Goal: Information Seeking & Learning: Check status

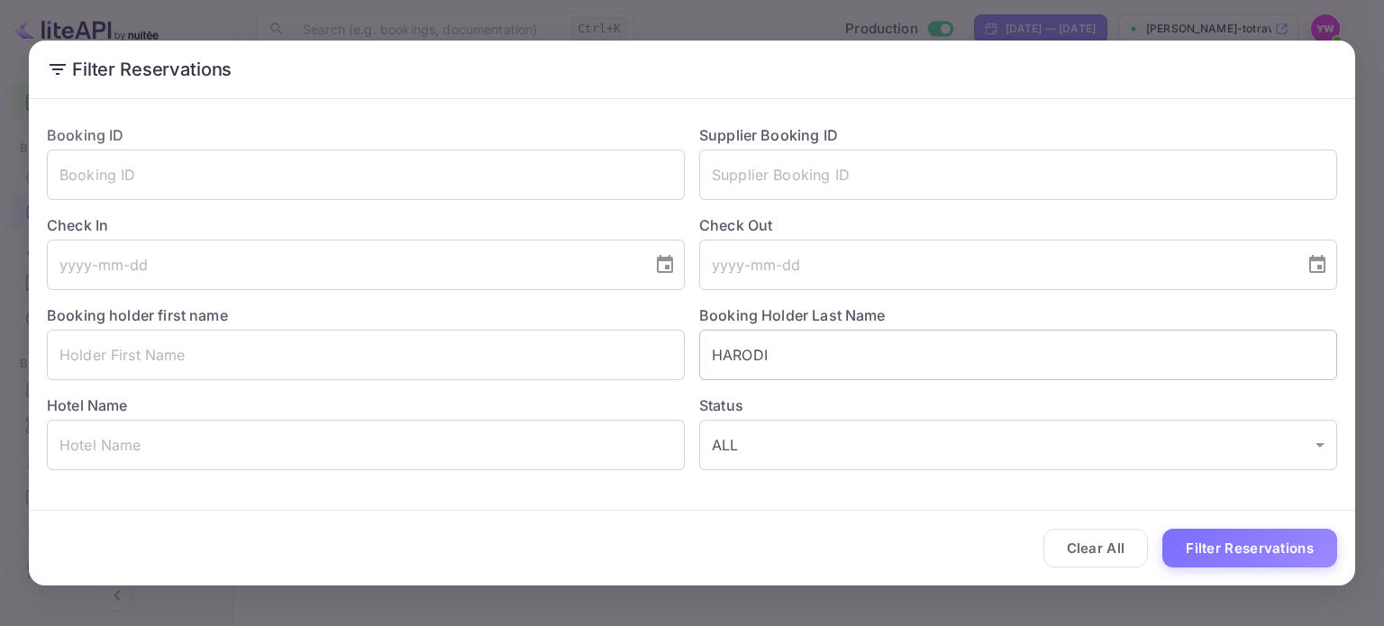
click at [741, 349] on input "HARODI" at bounding box center [1018, 355] width 638 height 50
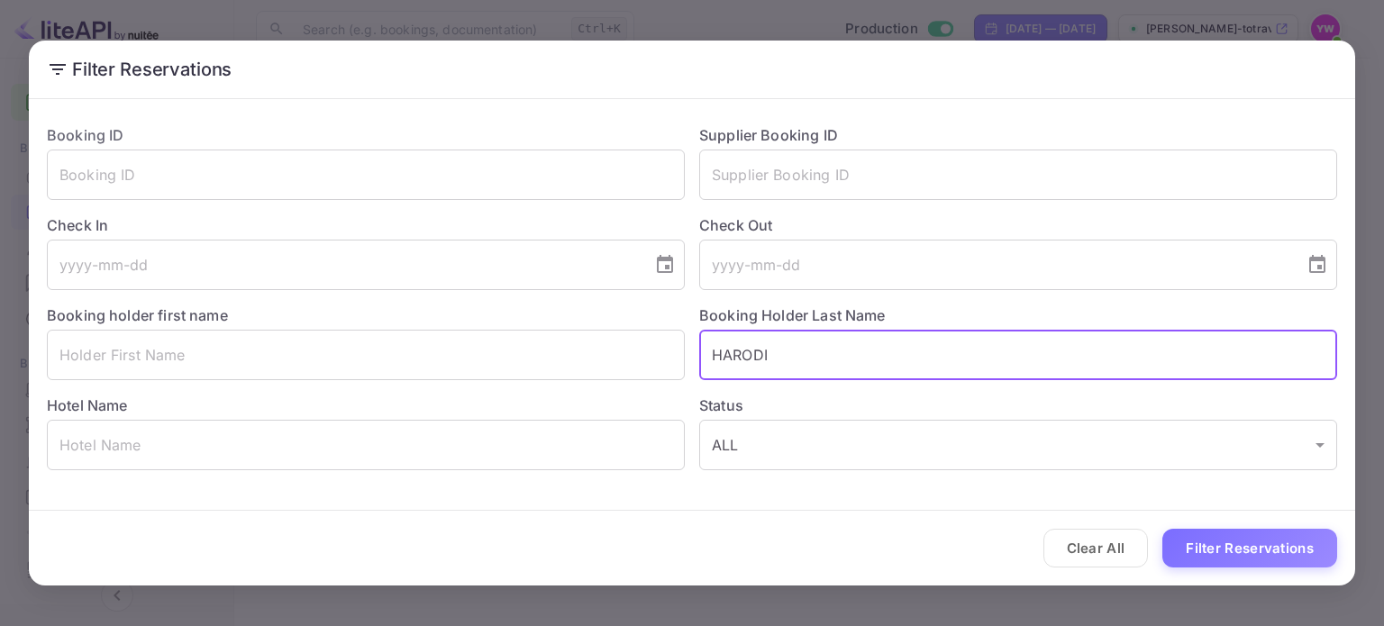
click at [741, 349] on input "HARODI" at bounding box center [1018, 355] width 638 height 50
paste input "[GEOGRAPHIC_DATA]"
click at [1211, 542] on button "Filter Reservations" at bounding box center [1250, 548] width 175 height 39
click at [738, 350] on input "[GEOGRAPHIC_DATA]" at bounding box center [1018, 355] width 638 height 50
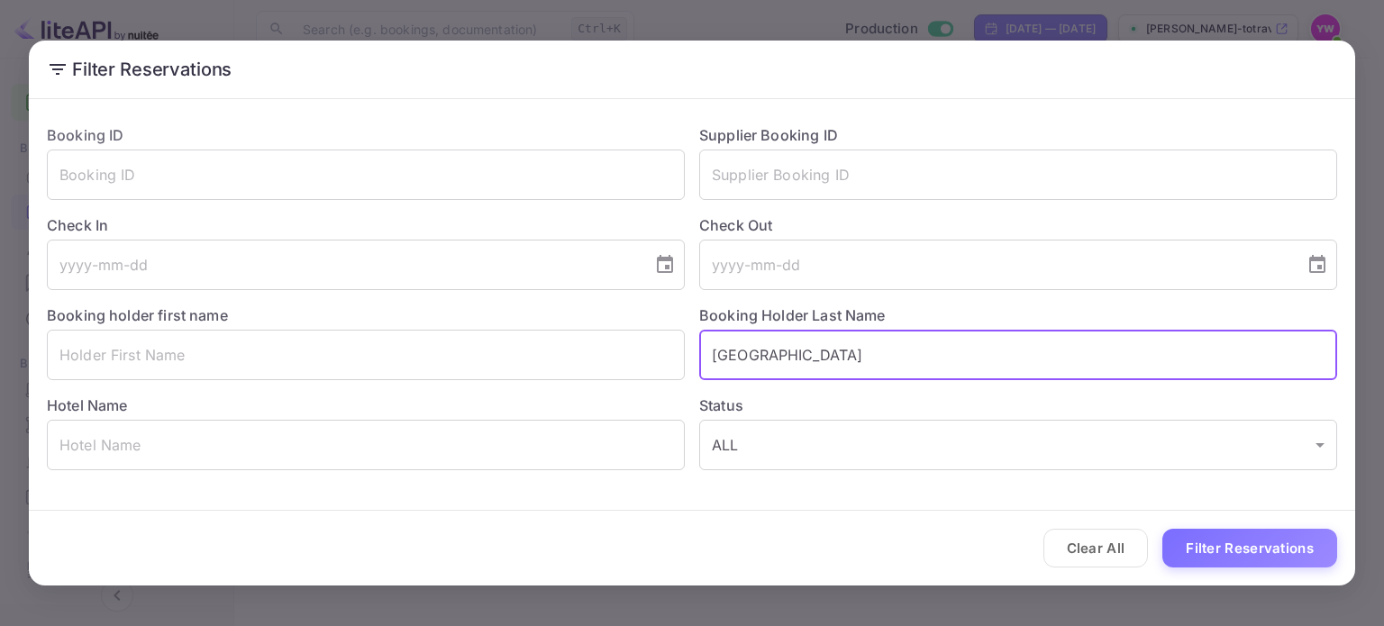
paste input "[PERSON_NAME]"
click at [1235, 556] on button "Filter Reservations" at bounding box center [1250, 548] width 175 height 39
click at [753, 354] on input "[PERSON_NAME]" at bounding box center [1018, 355] width 638 height 50
type input "ב"
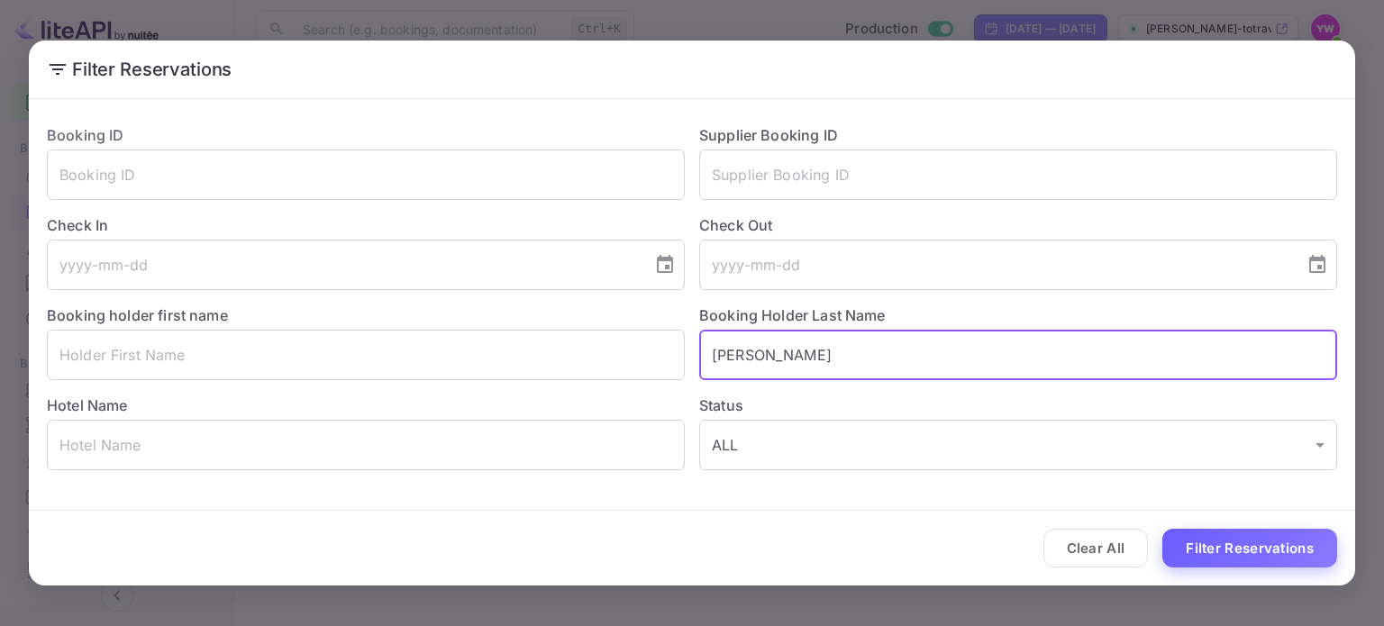
type input "[PERSON_NAME]"
click at [1210, 557] on button "Filter Reservations" at bounding box center [1250, 548] width 175 height 39
